Goal: Navigation & Orientation: Find specific page/section

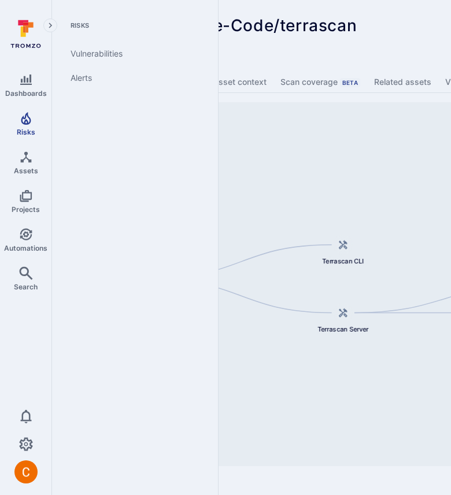
click at [31, 128] on span "Risks" at bounding box center [26, 132] width 18 height 9
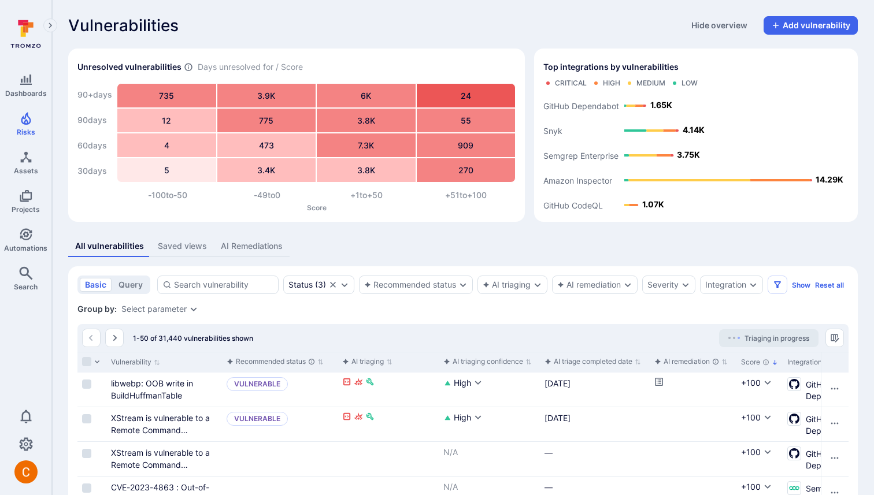
click at [371, 24] on div "Vulnerabilities Hide overview Add vulnerability" at bounding box center [463, 25] width 790 height 18
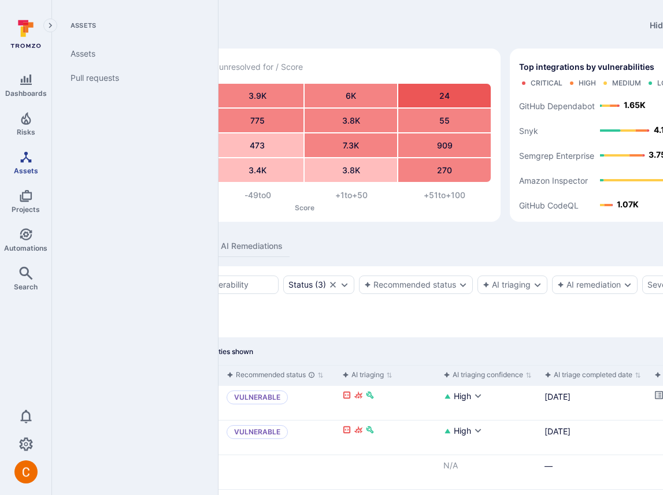
click at [27, 168] on span "Assets" at bounding box center [26, 170] width 24 height 9
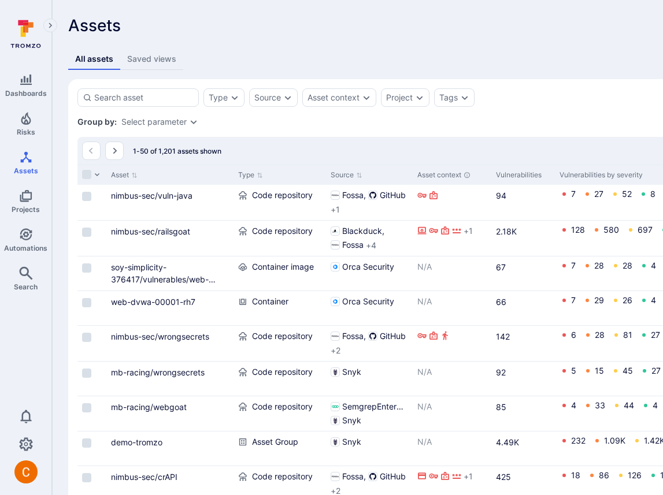
click at [277, 20] on div "Assets Show overview" at bounding box center [442, 25] width 748 height 18
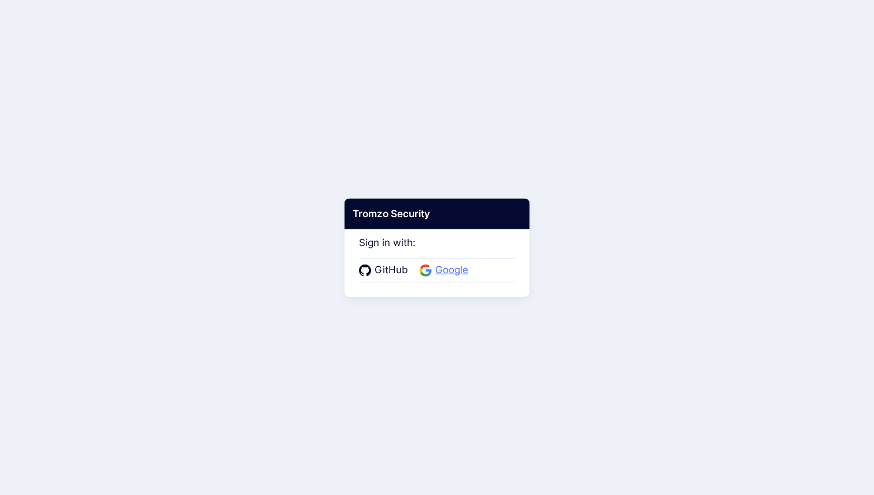
click at [451, 268] on span "Google" at bounding box center [452, 270] width 40 height 15
